Goal: Information Seeking & Learning: Learn about a topic

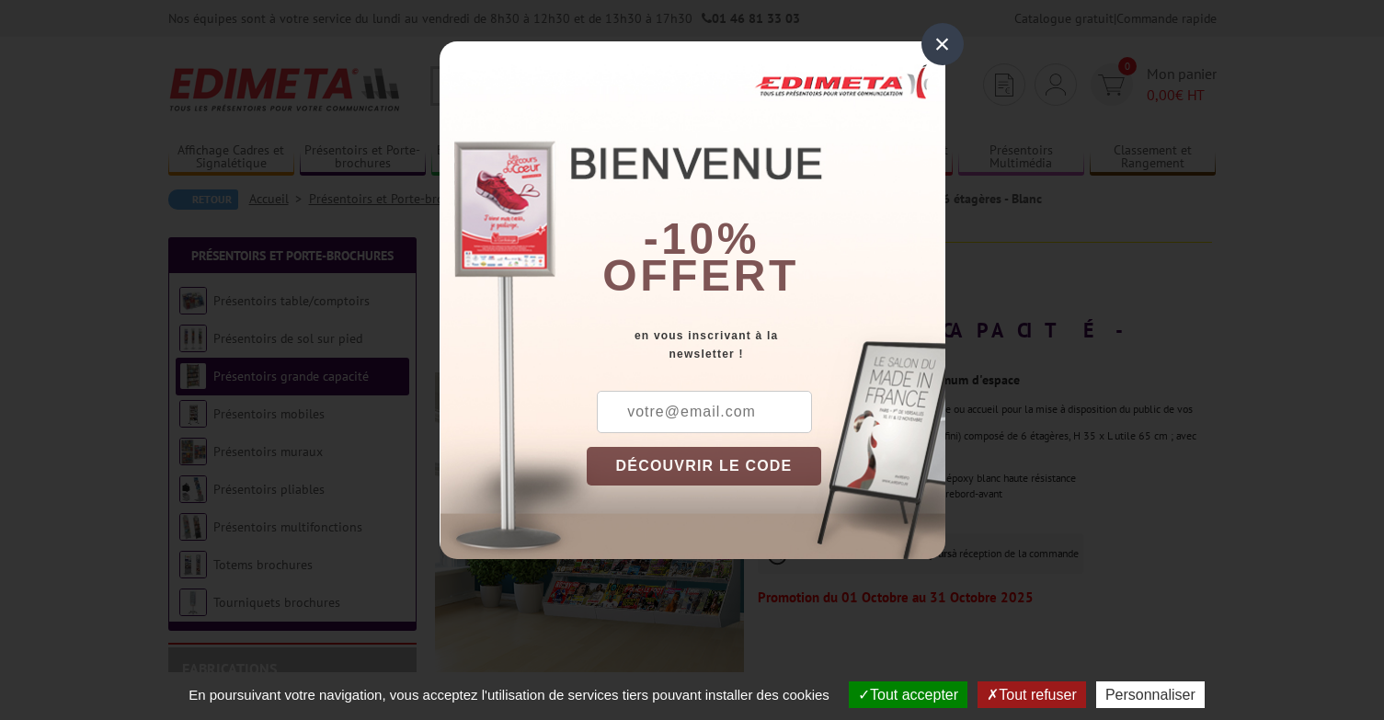
click at [945, 42] on div "×" at bounding box center [943, 44] width 42 height 42
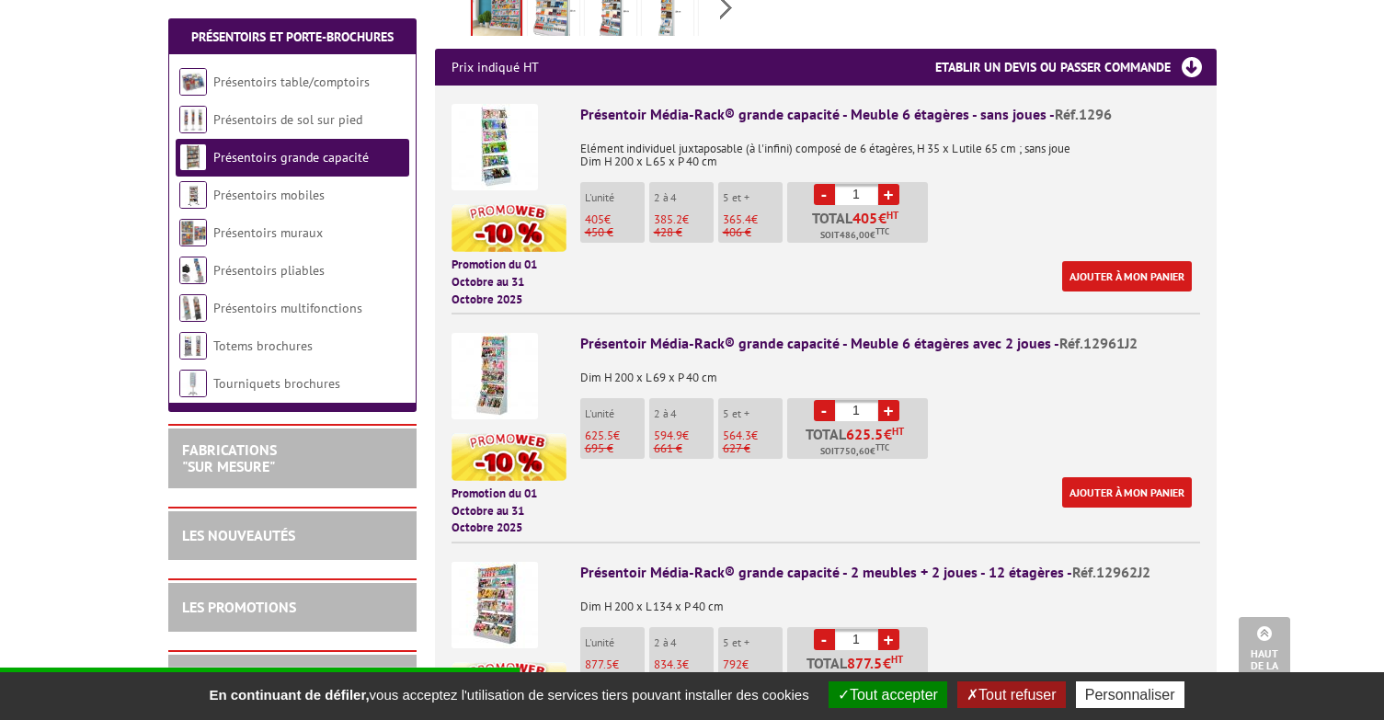
scroll to position [644, 0]
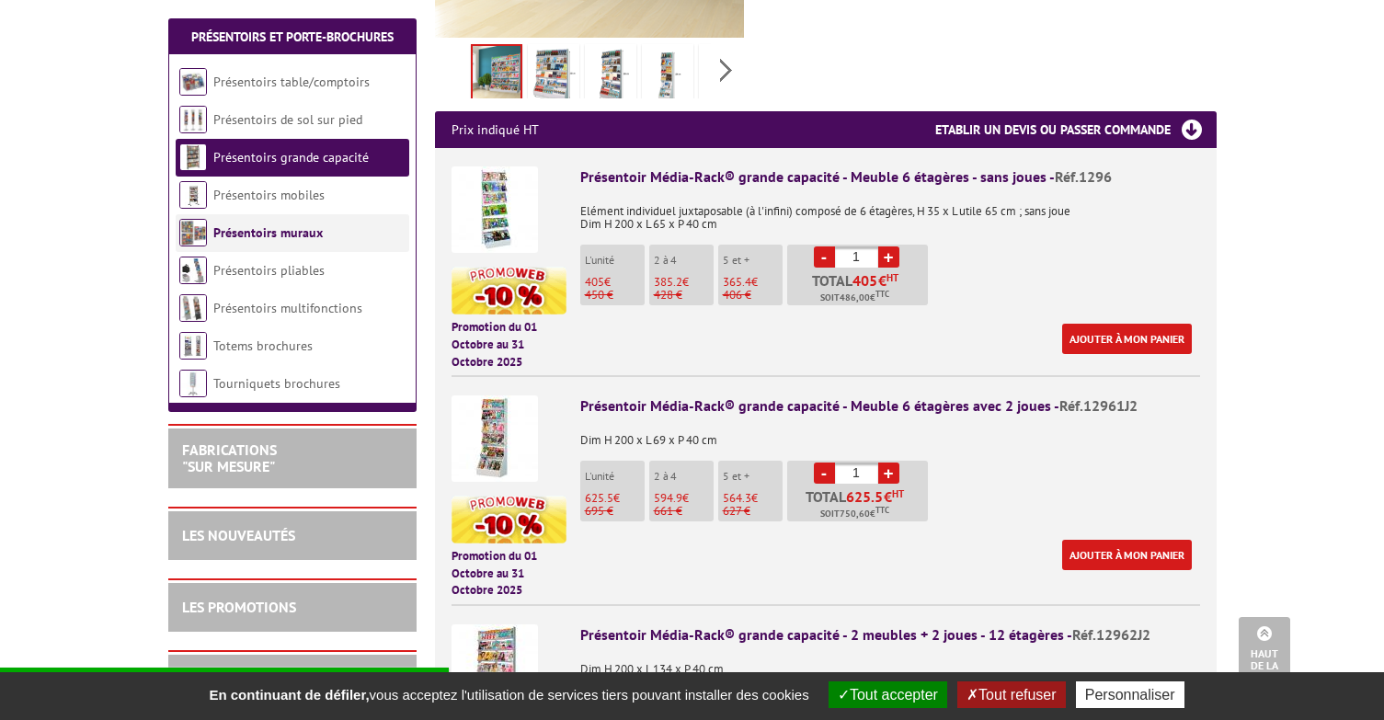
click at [286, 243] on li "Présentoirs muraux" at bounding box center [293, 233] width 234 height 38
click at [286, 234] on link "Présentoirs muraux" at bounding box center [267, 232] width 109 height 17
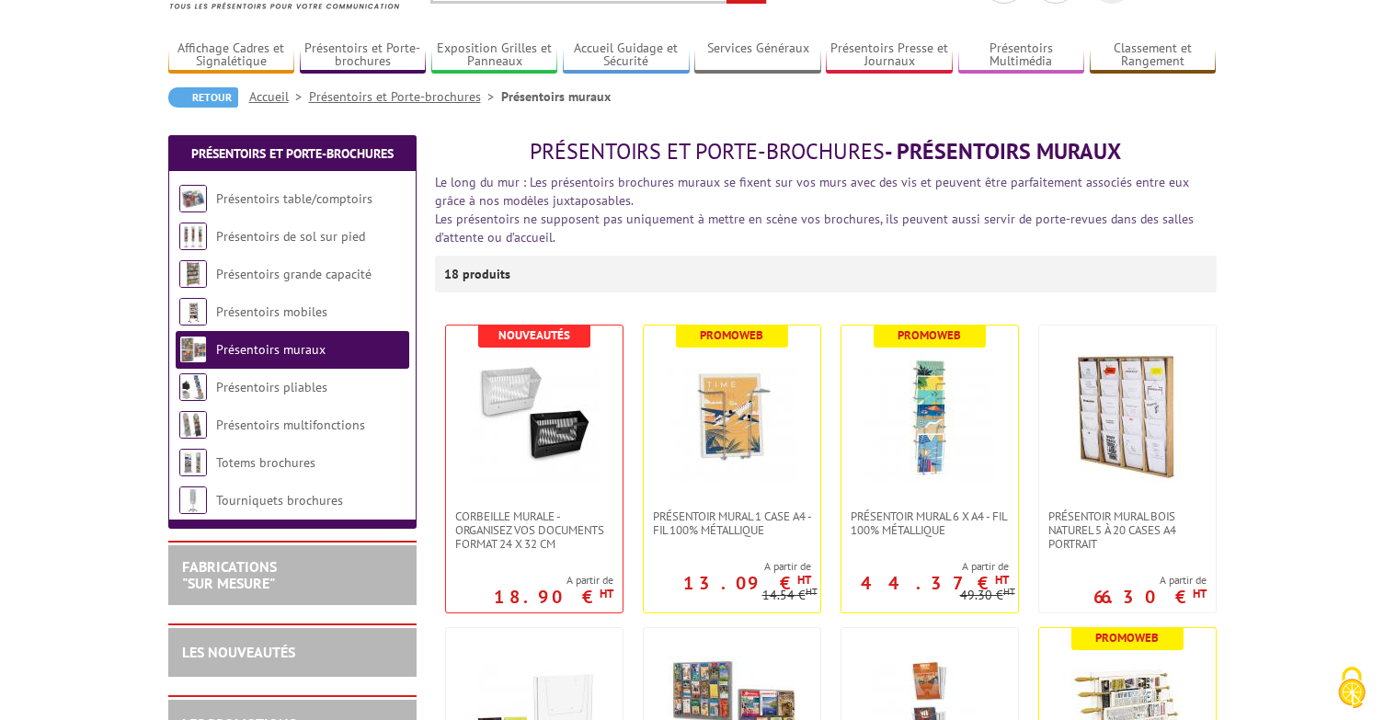
scroll to position [184, 0]
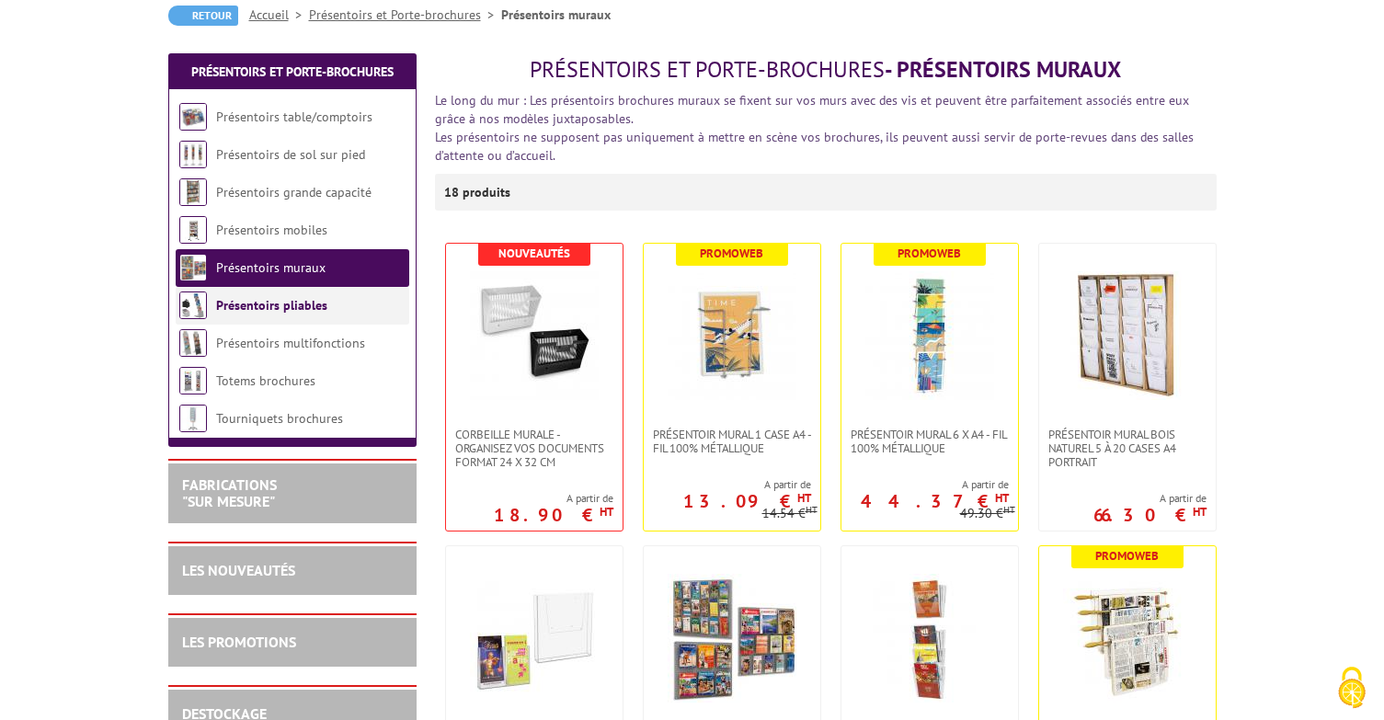
click at [297, 308] on link "Présentoirs pliables" at bounding box center [271, 305] width 111 height 17
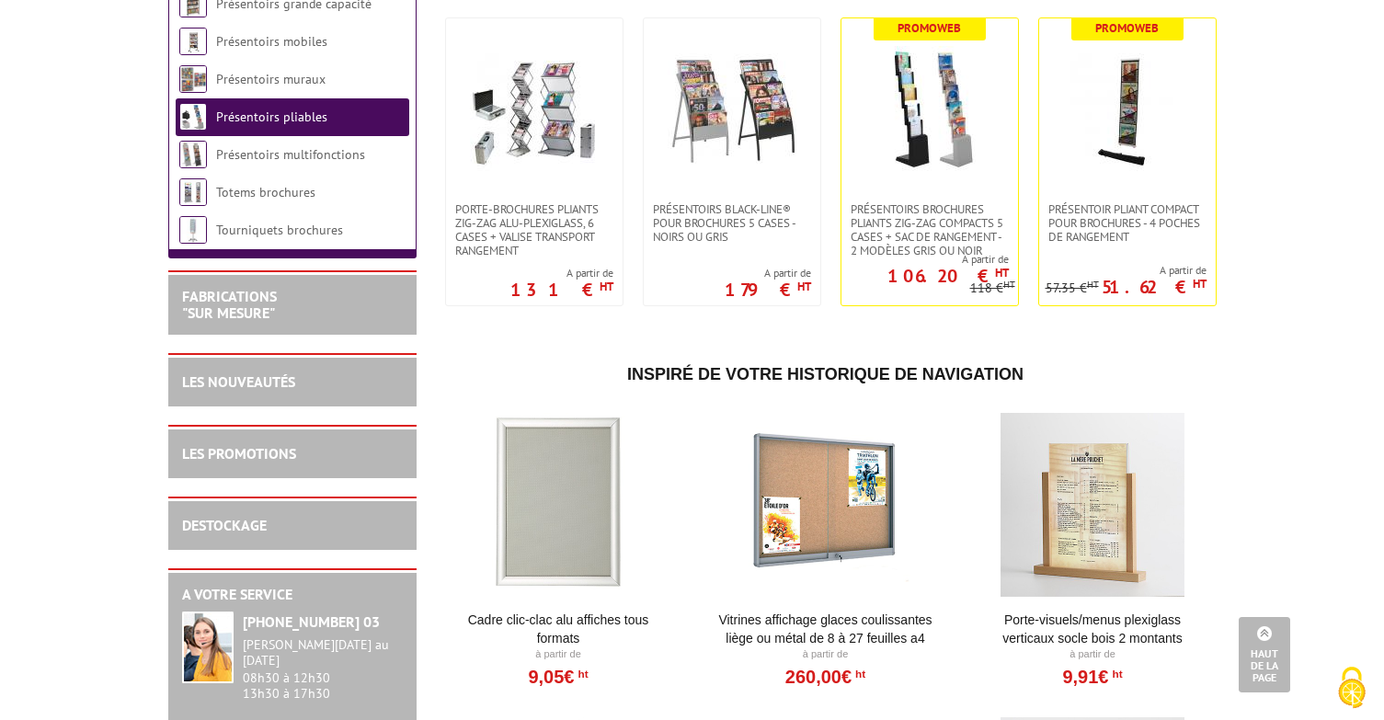
scroll to position [368, 0]
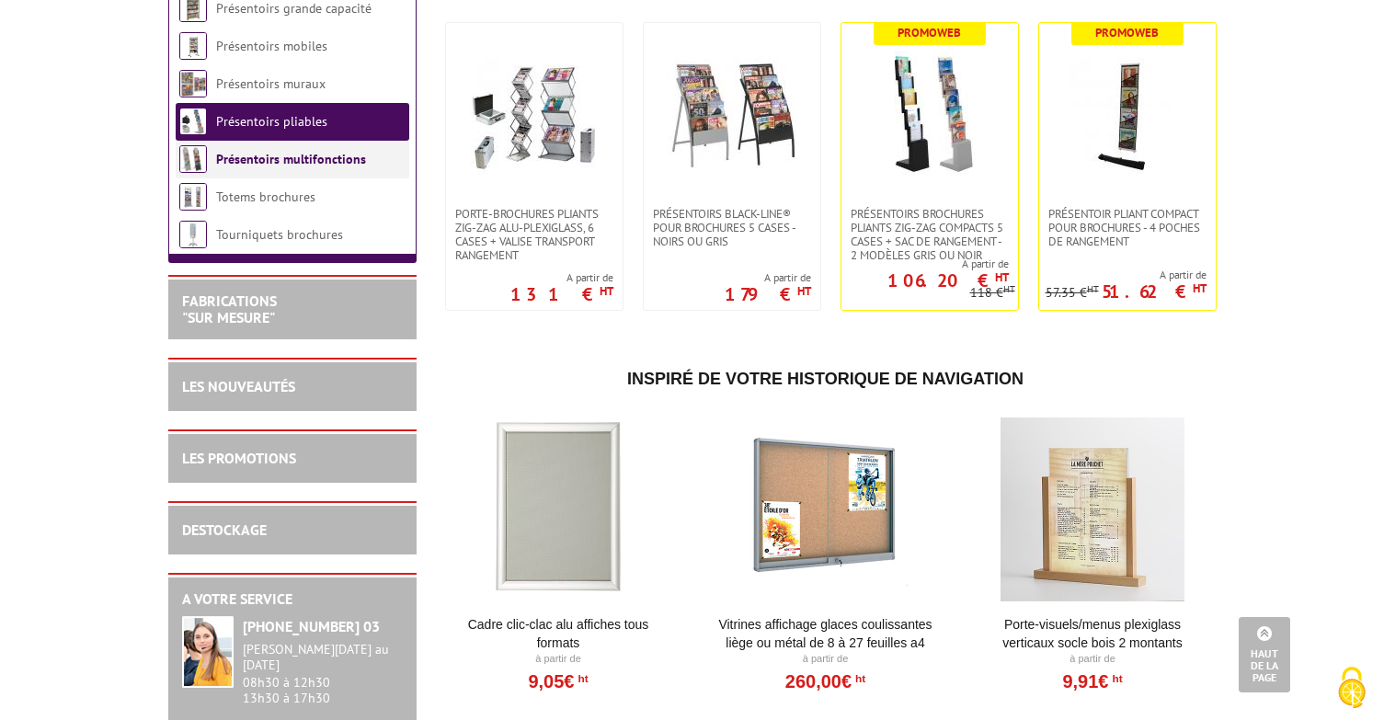
click at [300, 163] on link "Présentoirs multifonctions" at bounding box center [291, 159] width 150 height 17
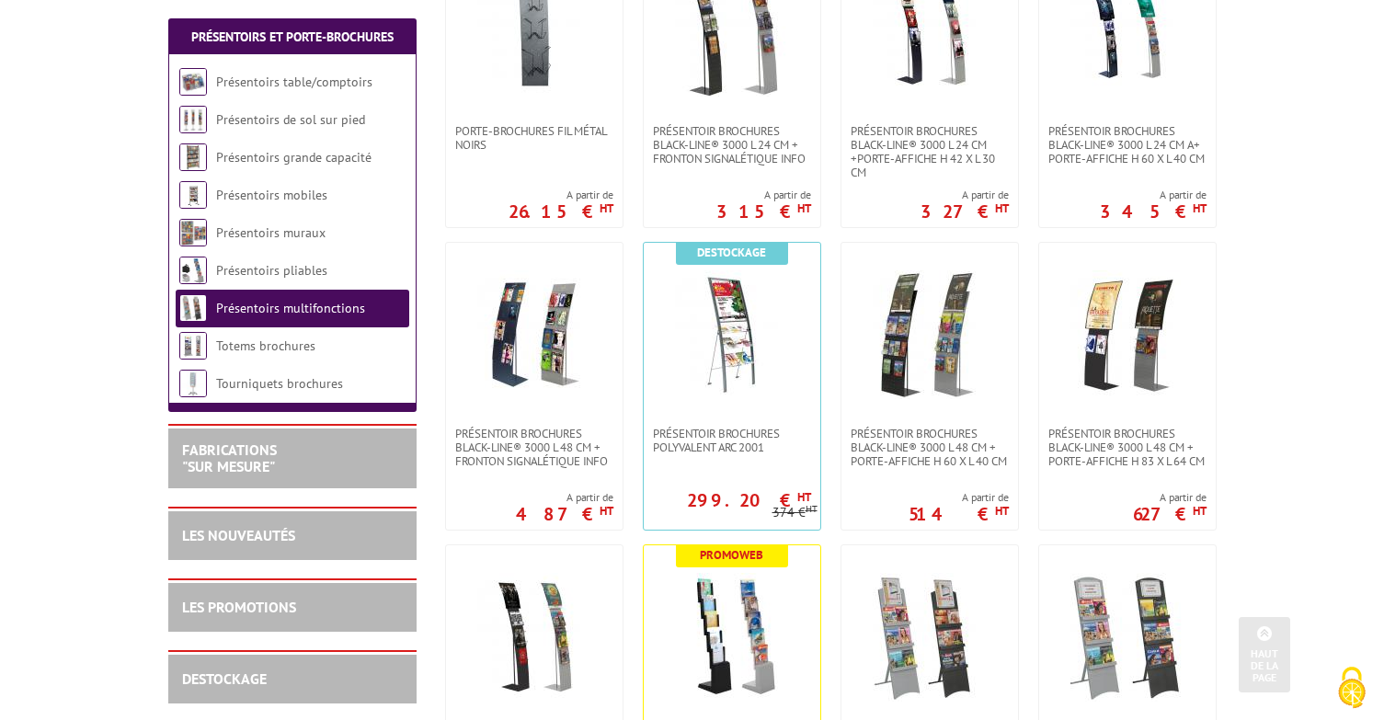
scroll to position [460, 0]
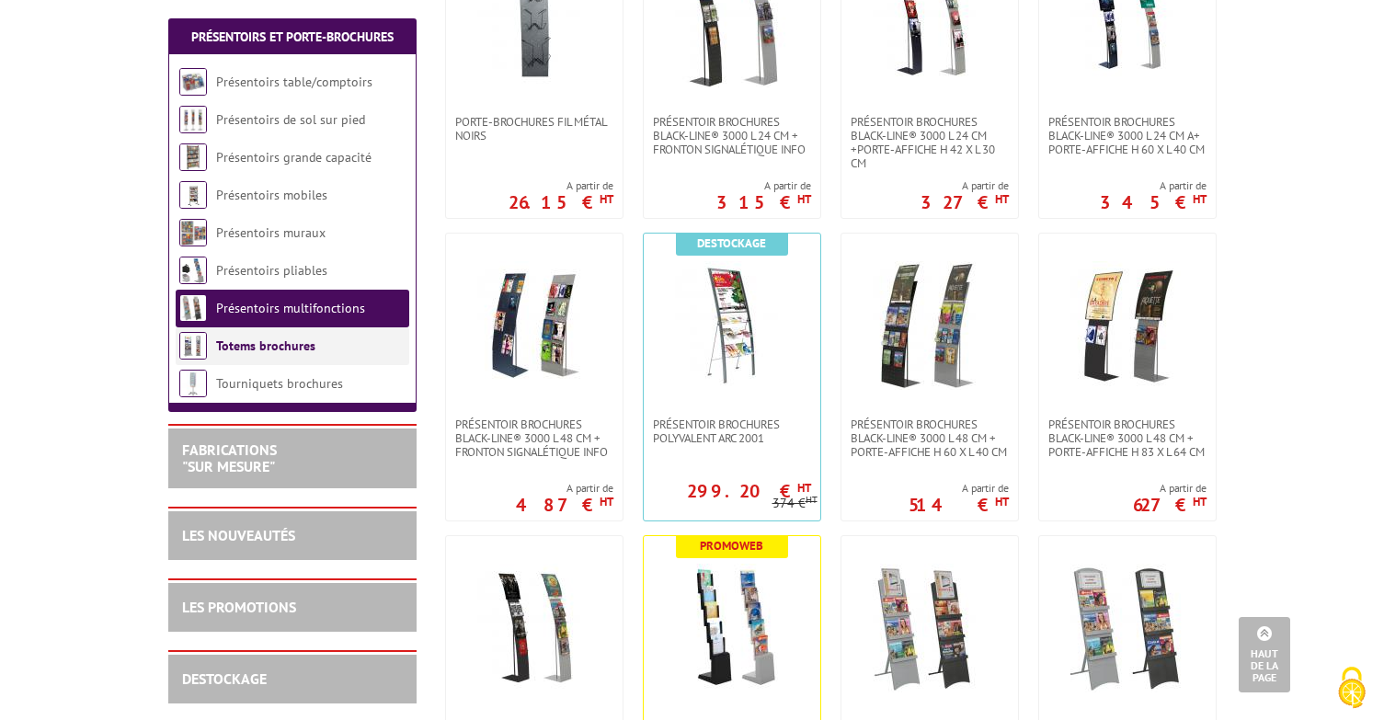
click at [301, 339] on link "Totems brochures" at bounding box center [265, 346] width 99 height 17
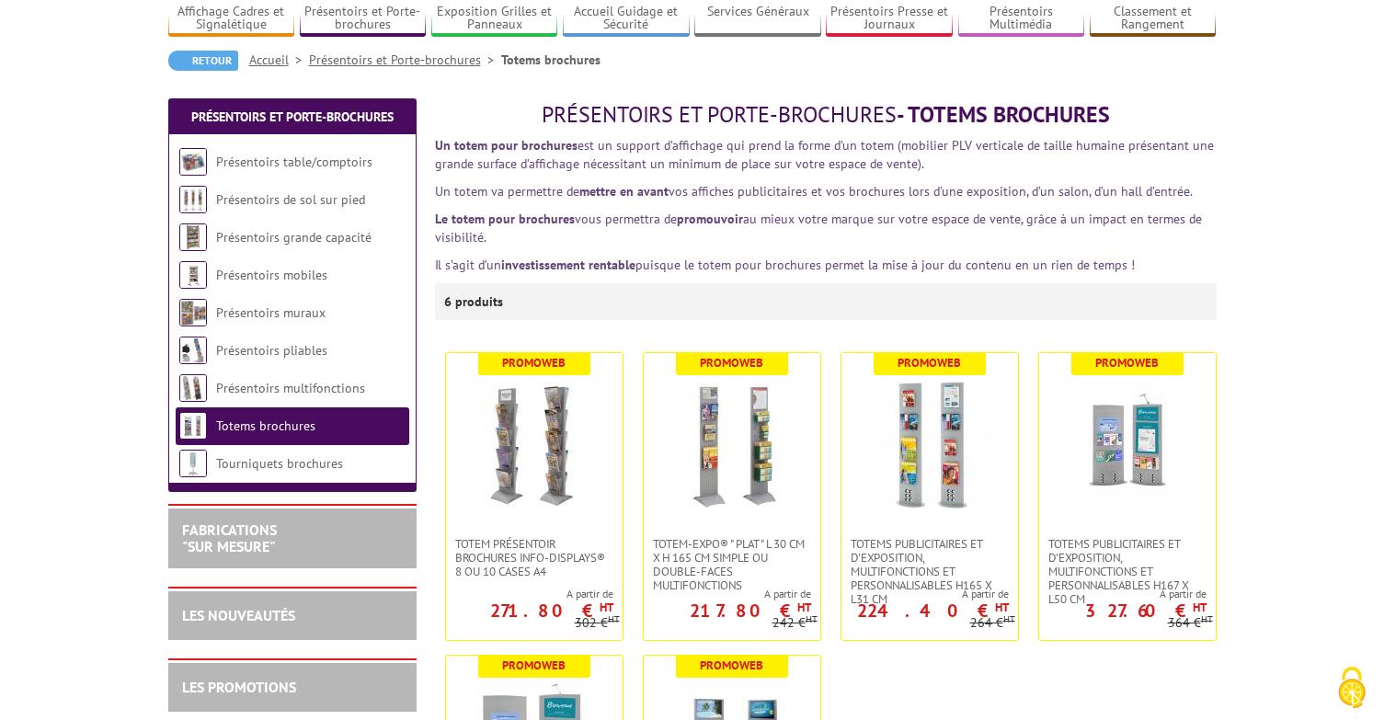
scroll to position [184, 0]
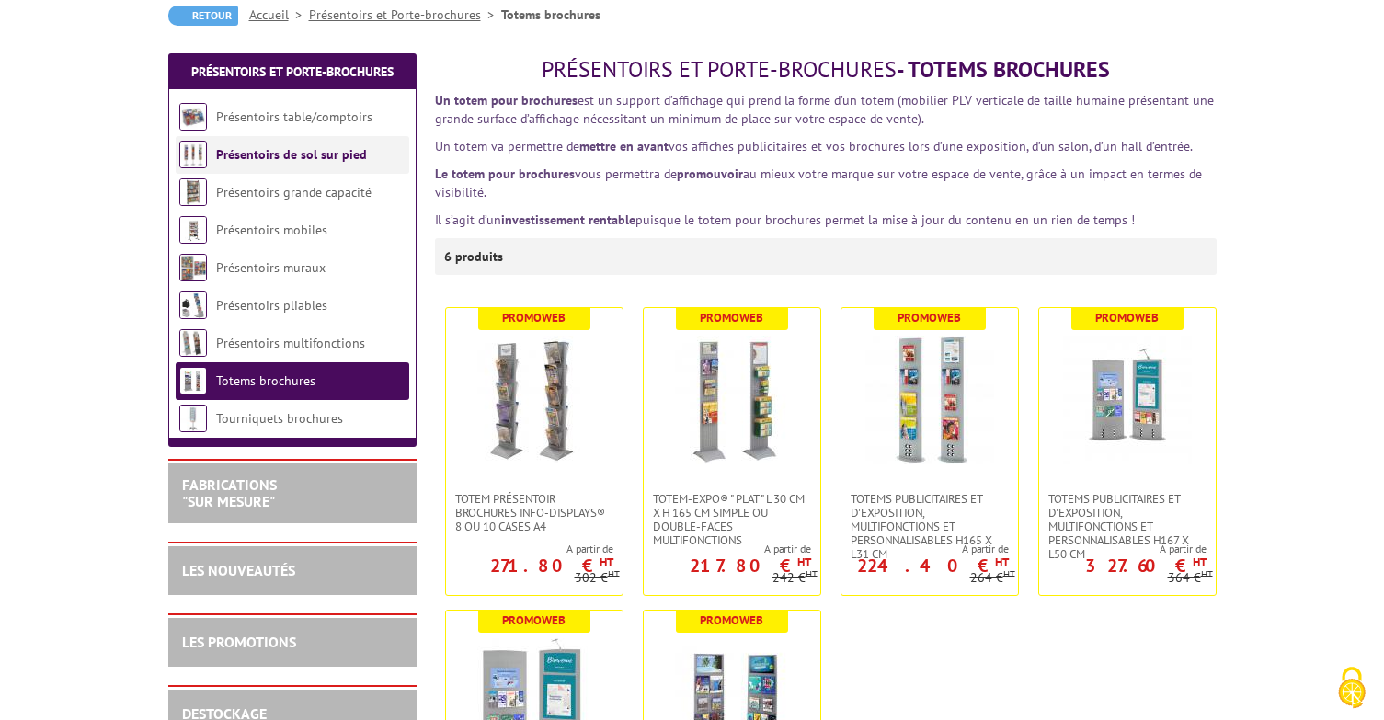
click at [224, 161] on link "Présentoirs de sol sur pied" at bounding box center [291, 154] width 151 height 17
click at [222, 114] on link "Présentoirs table/comptoirs" at bounding box center [294, 117] width 157 height 17
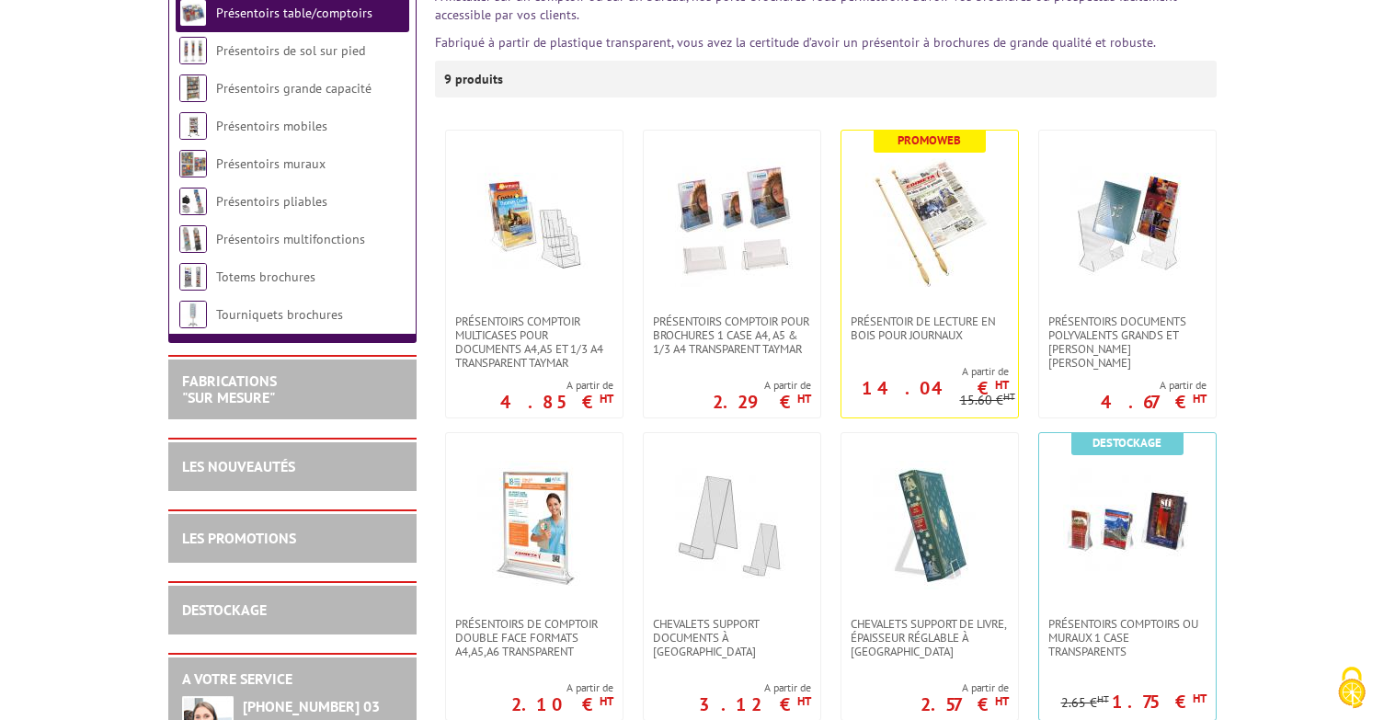
scroll to position [552, 0]
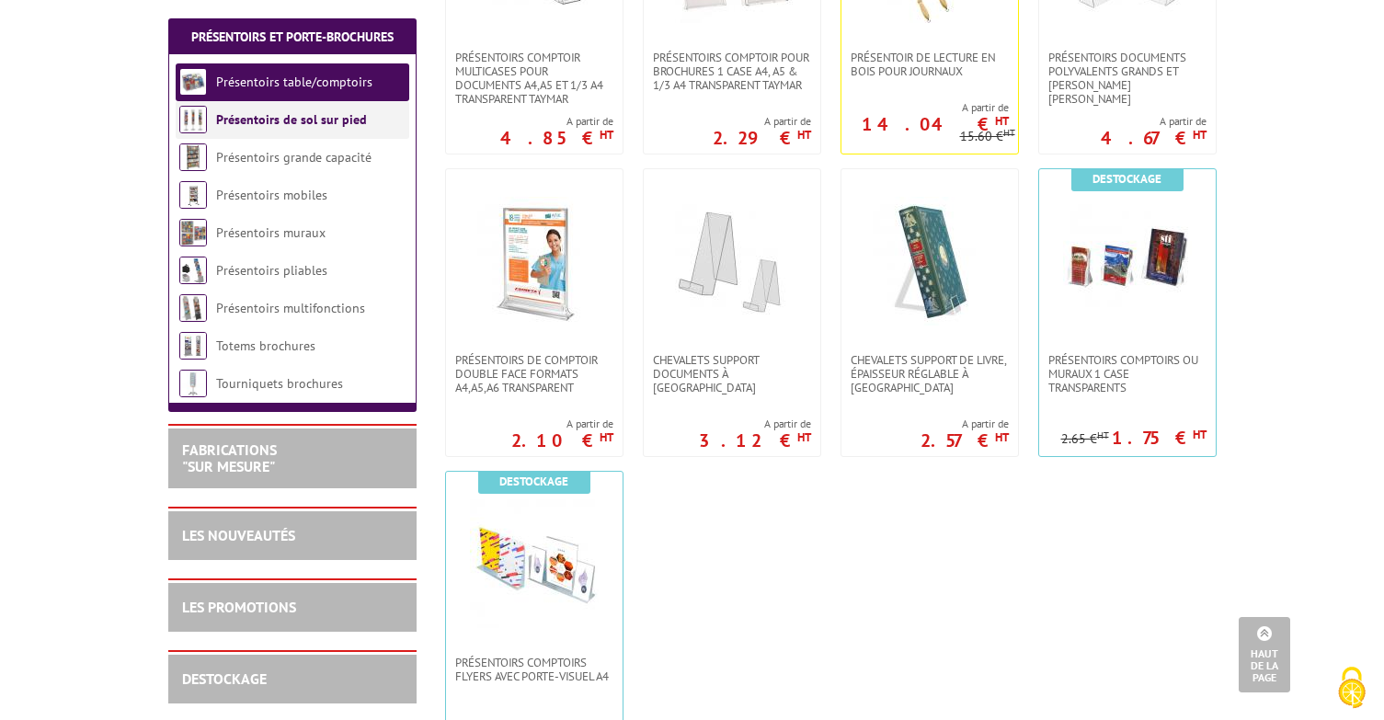
click at [293, 122] on link "Présentoirs de sol sur pied" at bounding box center [291, 119] width 151 height 17
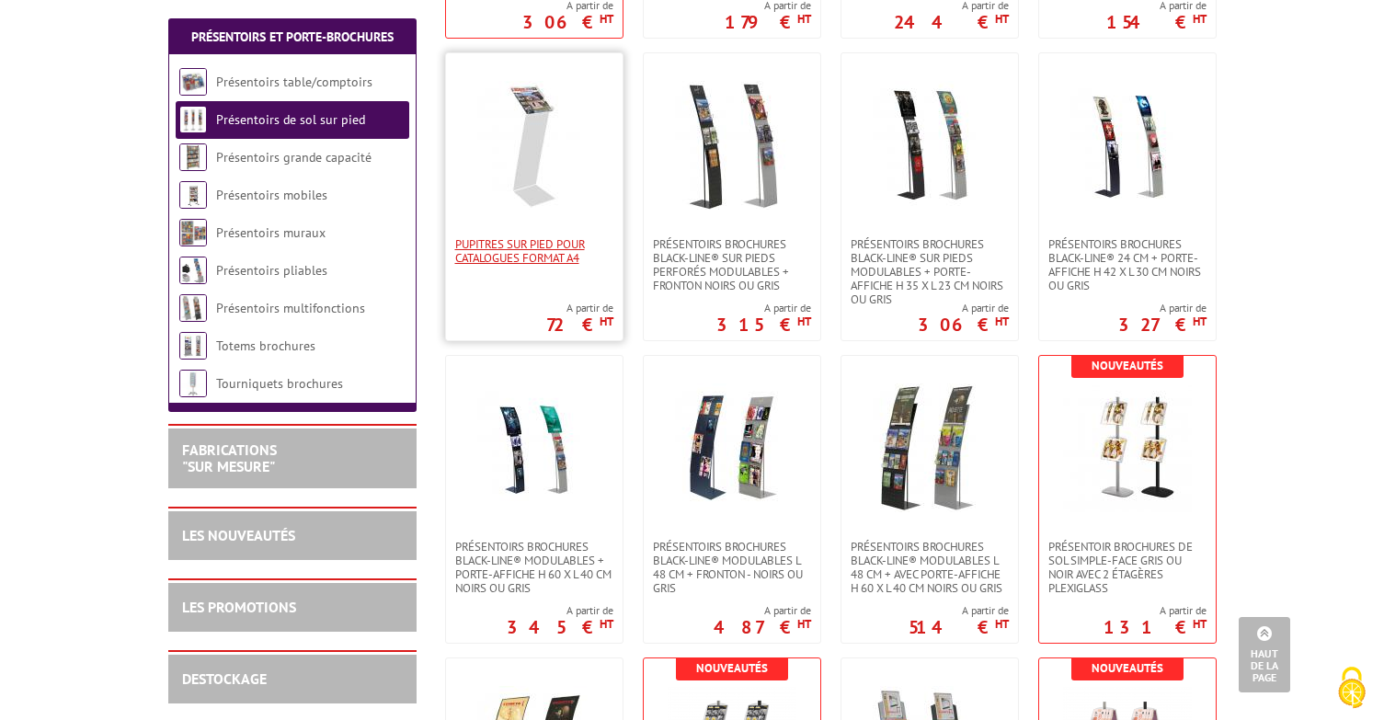
scroll to position [1840, 0]
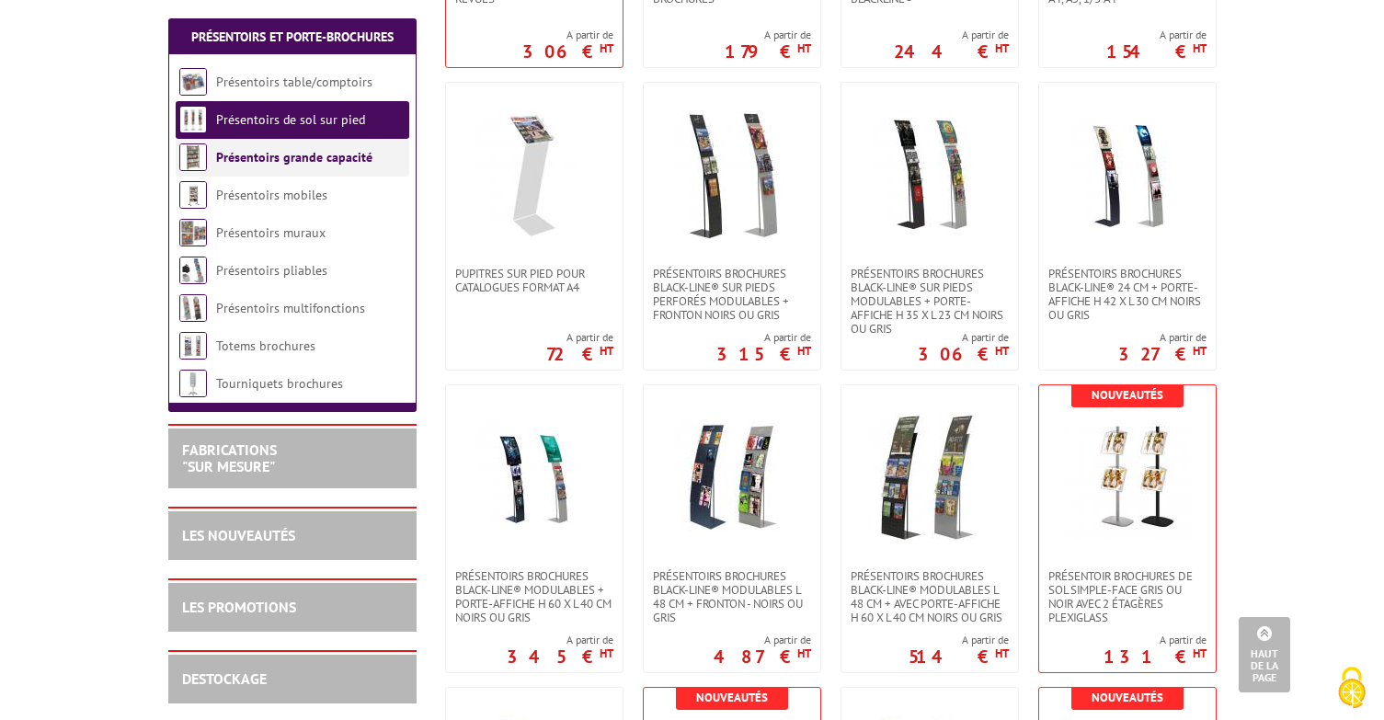
click at [313, 166] on li "Présentoirs grande capacité" at bounding box center [293, 158] width 234 height 38
click at [312, 161] on link "Présentoirs grande capacité" at bounding box center [294, 157] width 156 height 17
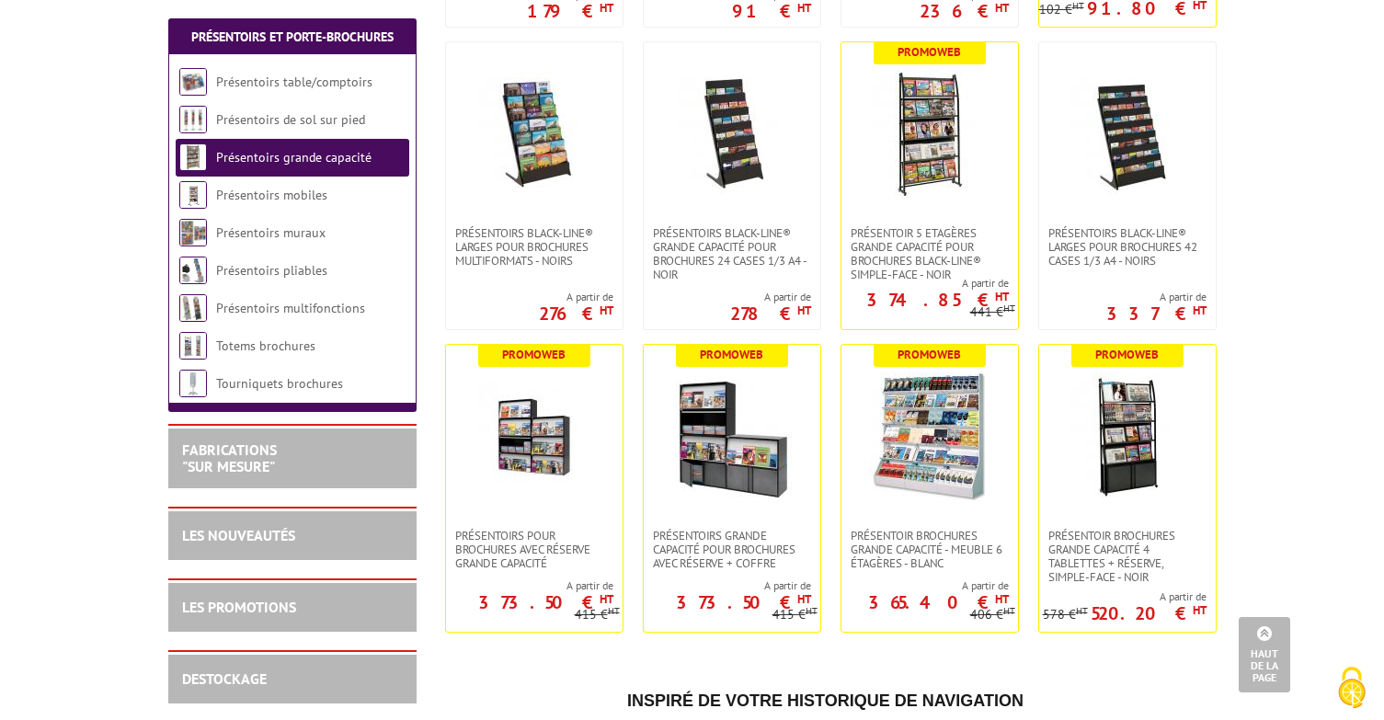
scroll to position [828, 0]
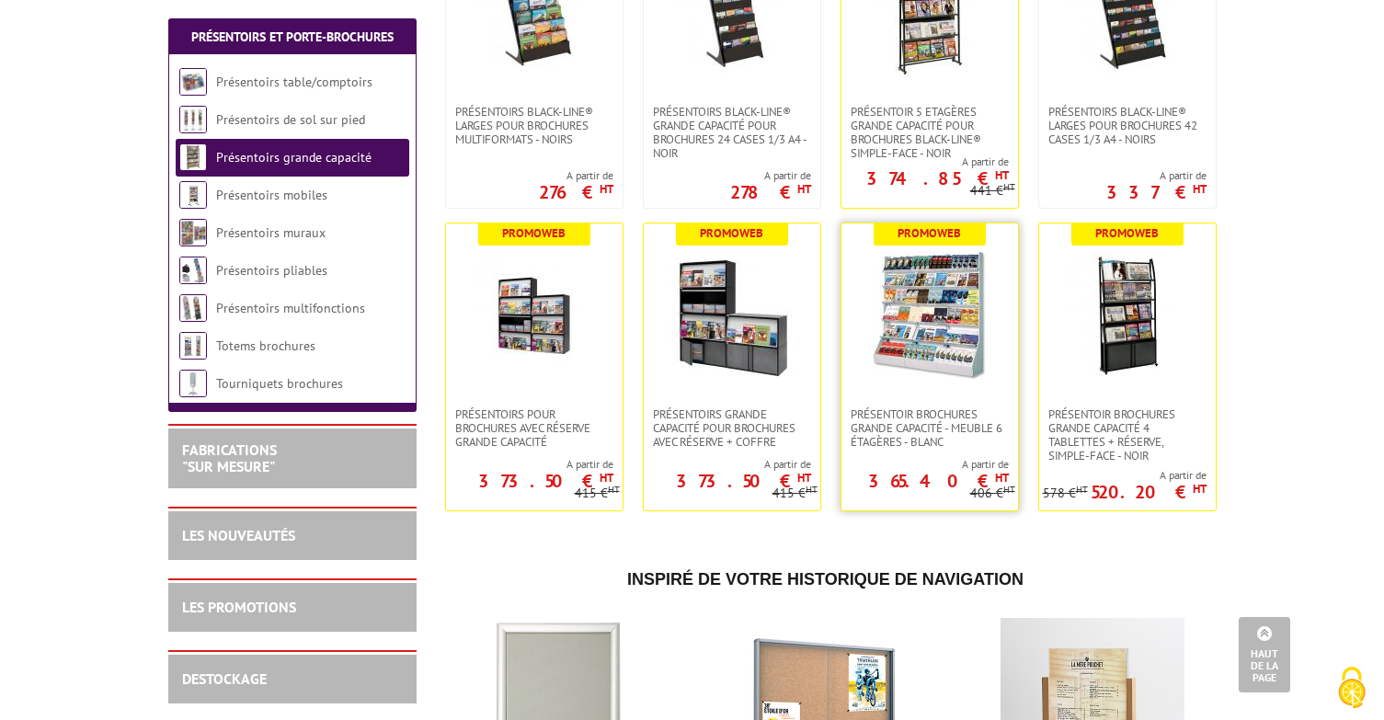
click at [981, 345] on img at bounding box center [930, 315] width 129 height 129
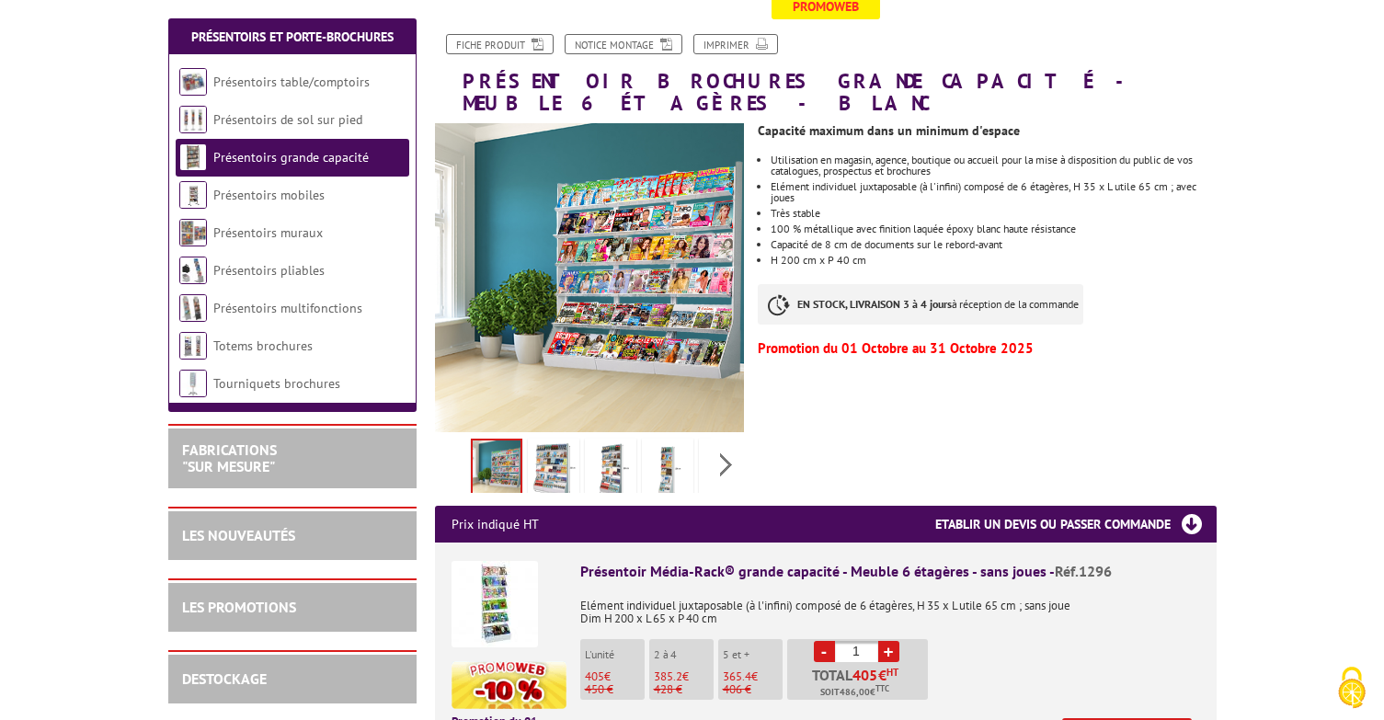
scroll to position [276, 0]
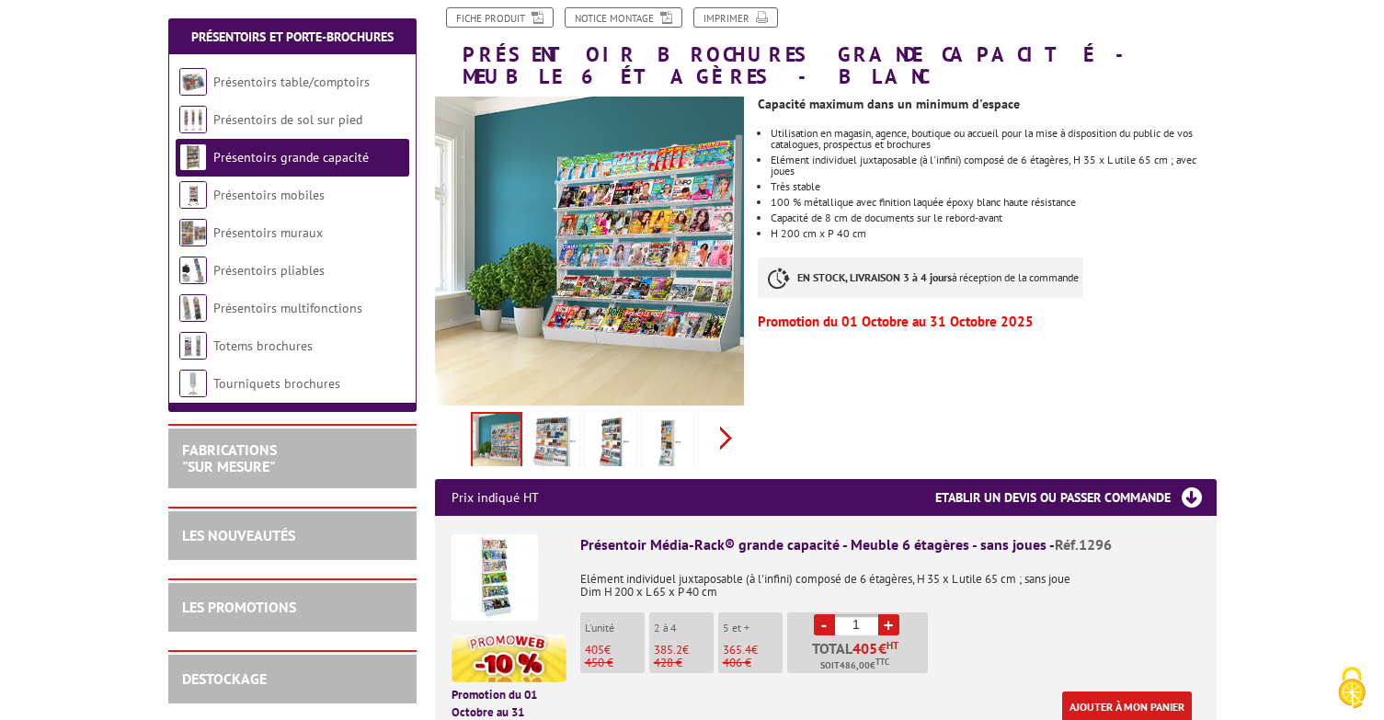
click at [731, 410] on div "Previous Next" at bounding box center [590, 438] width 310 height 64
click at [689, 425] on img at bounding box center [683, 444] width 44 height 57
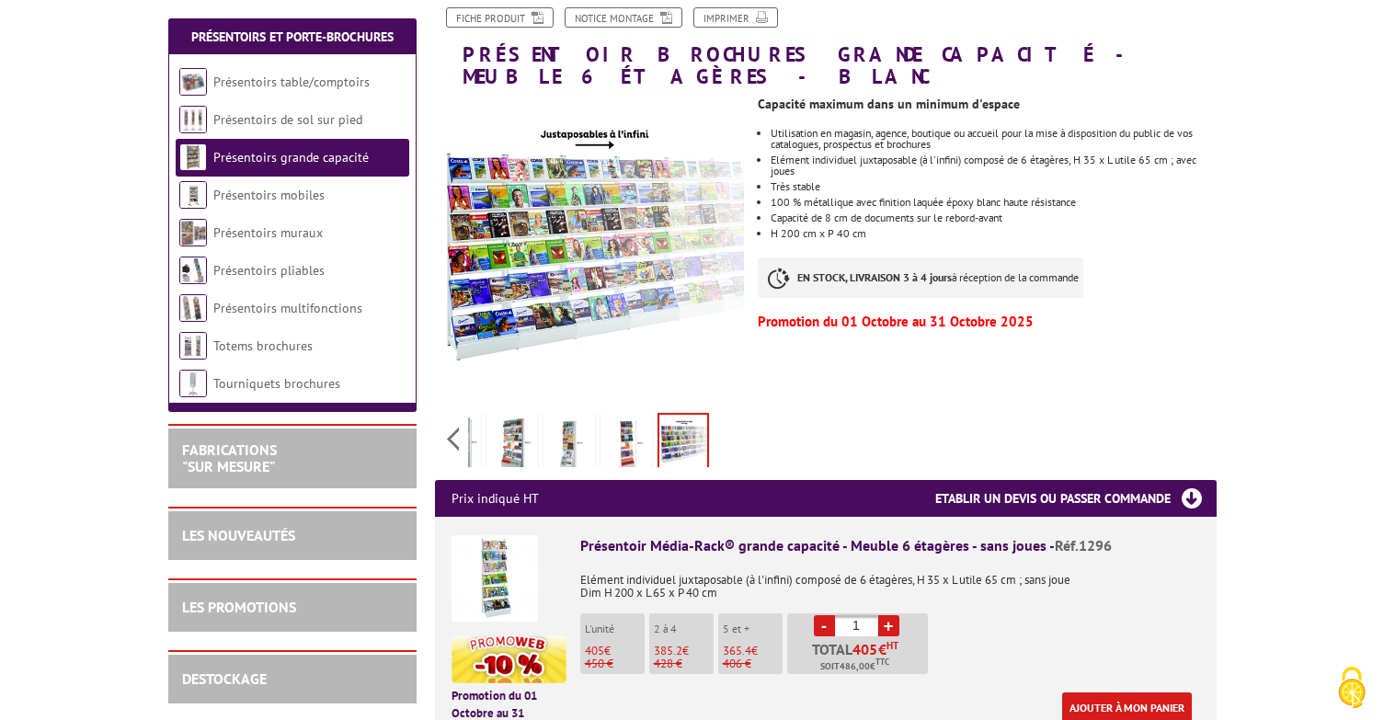
click at [636, 430] on img at bounding box center [626, 445] width 44 height 57
